Goal: Information Seeking & Learning: Learn about a topic

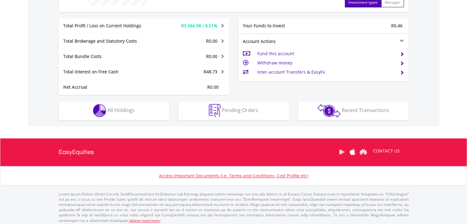
scroll to position [293, 0]
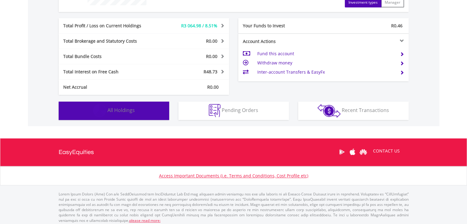
click at [149, 112] on button "Holdings All Holdings" at bounding box center [114, 111] width 111 height 18
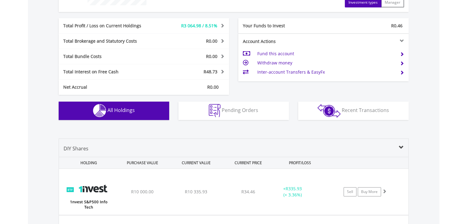
scroll to position [431, 0]
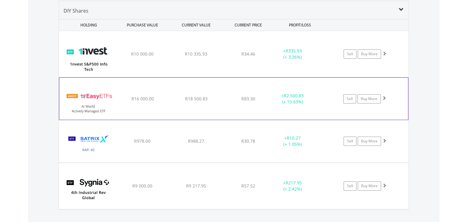
click at [195, 112] on div "﻿ EasyETFs AI World Actively Managed ETF R16 000.00 R18 500.83 R83.30 + R2 500.…" at bounding box center [233, 99] width 349 height 42
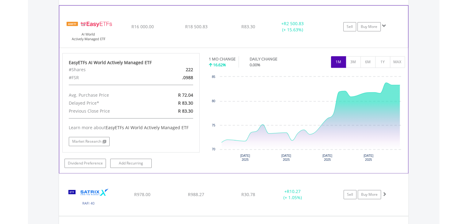
scroll to position [503, 0]
click at [99, 160] on link "Dividend Preference" at bounding box center [85, 163] width 41 height 9
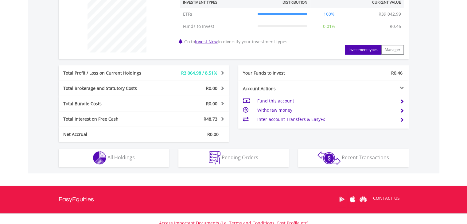
scroll to position [246, 0]
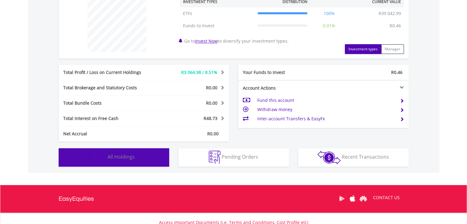
click at [136, 158] on button "Holdings All Holdings" at bounding box center [114, 157] width 111 height 18
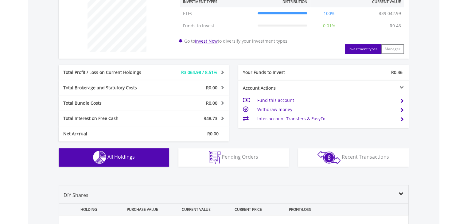
scroll to position [431, 0]
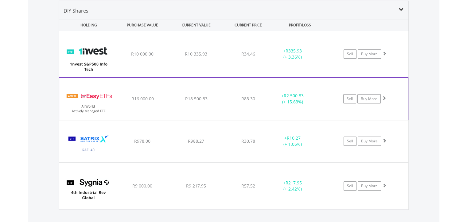
click at [383, 106] on div "﻿ EasyETFs AI World Actively Managed ETF R16 000.00 R18 500.83 R83.30 + R2 500.…" at bounding box center [233, 99] width 349 height 42
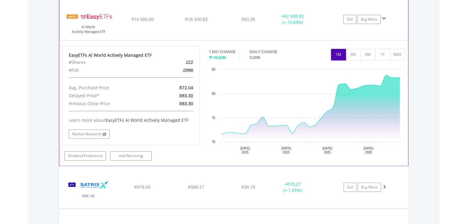
scroll to position [511, 0]
click at [95, 130] on link "Market Research" at bounding box center [89, 133] width 41 height 9
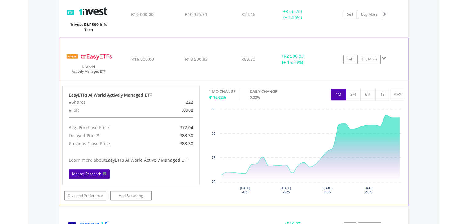
scroll to position [470, 0]
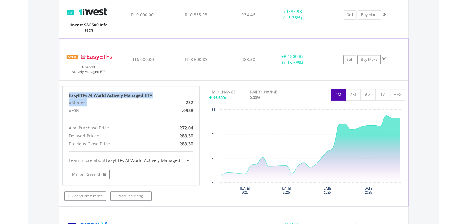
drag, startPoint x: 68, startPoint y: 94, endPoint x: 160, endPoint y: 100, distance: 93.0
click at [160, 100] on div "EasyETFs AI World Actively Managed ETF #Shares 222 #FSR .0988 Avg. Purchase Pri…" at bounding box center [131, 136] width 138 height 100
copy div "EasyETFs AI World Actively Managed ETF #Shares"
